Goal: Information Seeking & Learning: Check status

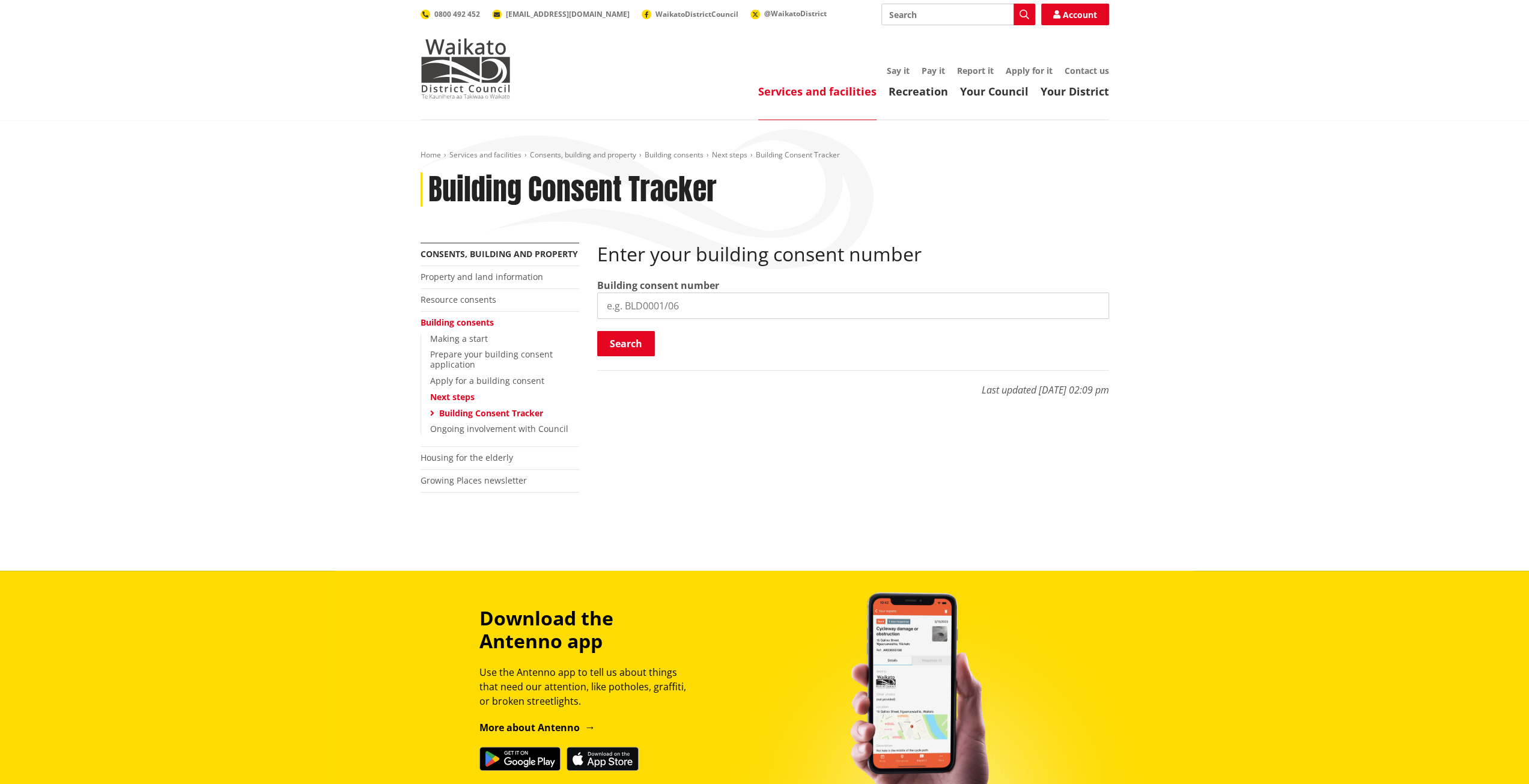
paste input "BLD1325/25"
type input "BLD1325/25"
click at [623, 349] on button "Search" at bounding box center [625, 343] width 58 height 25
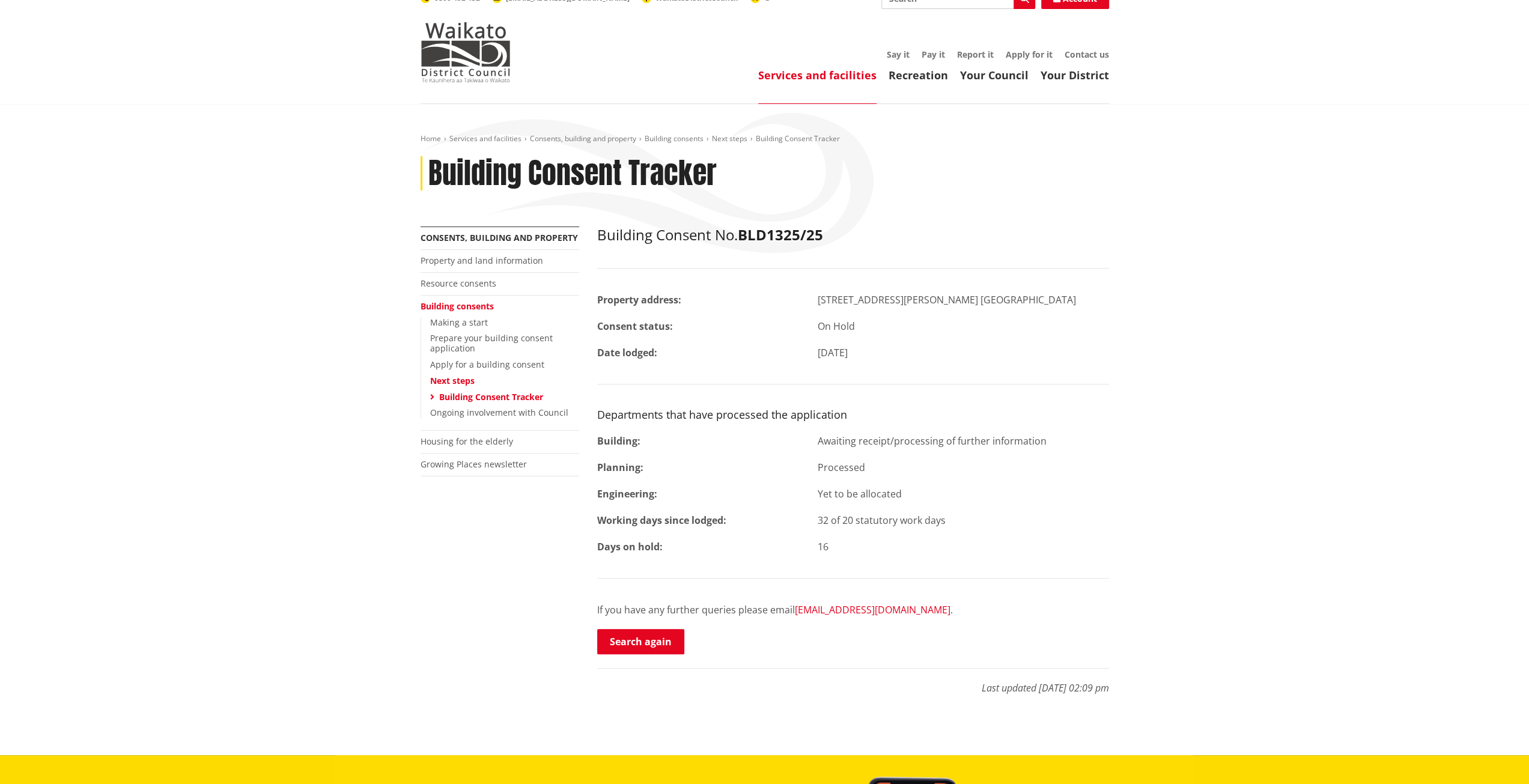
scroll to position [120, 0]
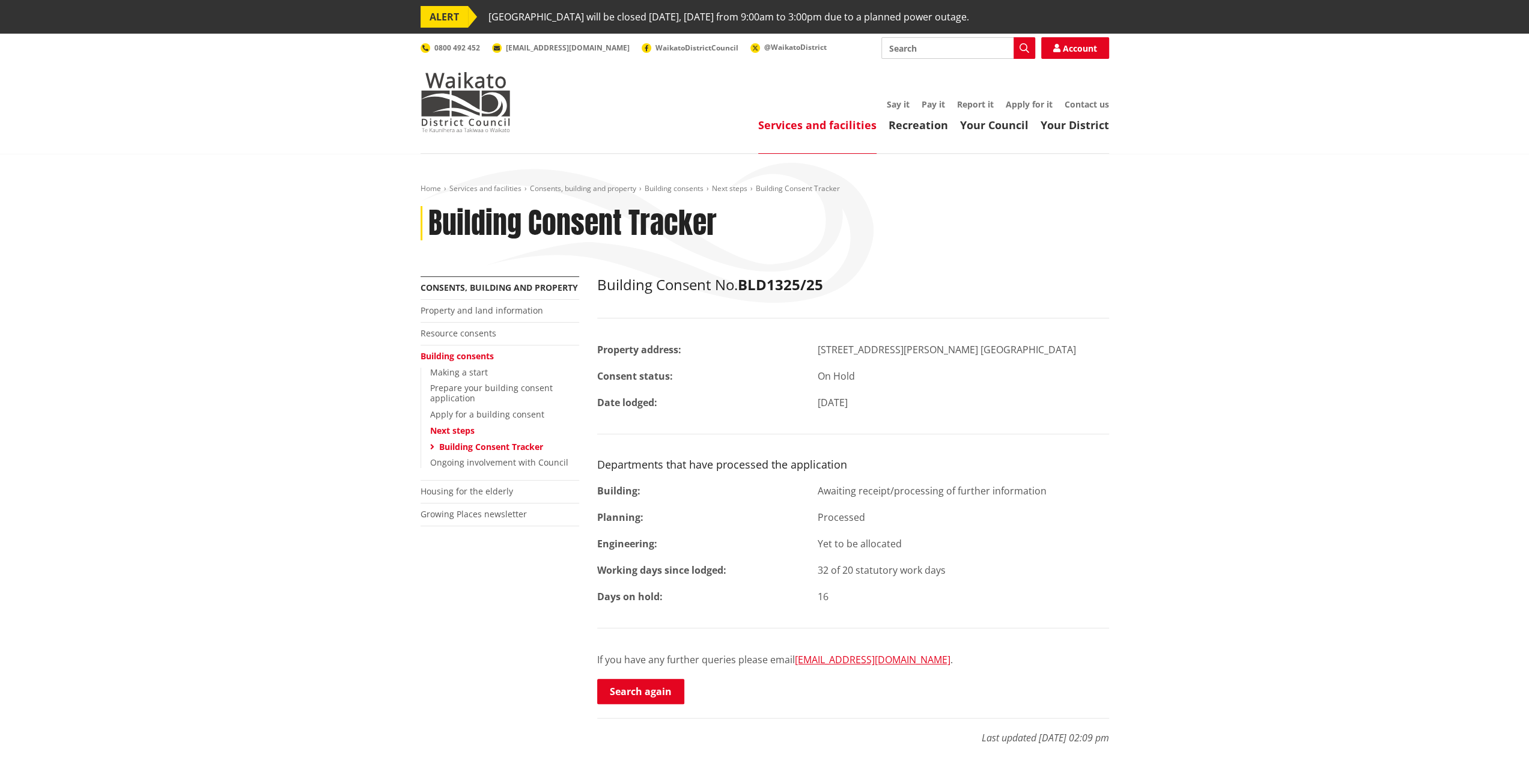
click at [1300, 425] on div "Home Services and facilities Consents, building and property Building consents …" at bounding box center [764, 479] width 1529 height 651
